Goal: Task Accomplishment & Management: Use online tool/utility

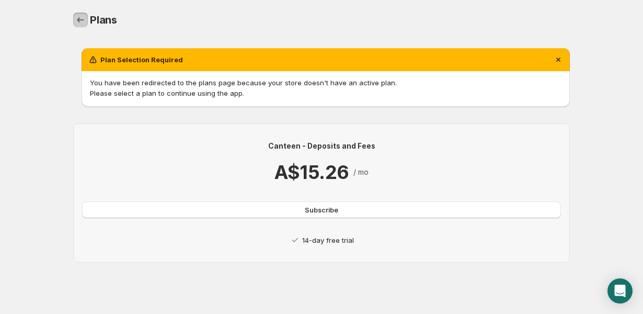
click at [82, 17] on icon "Home" at bounding box center [80, 20] width 10 height 10
click at [82, 19] on icon "Home" at bounding box center [80, 20] width 10 height 10
